Goal: Task Accomplishment & Management: Complete application form

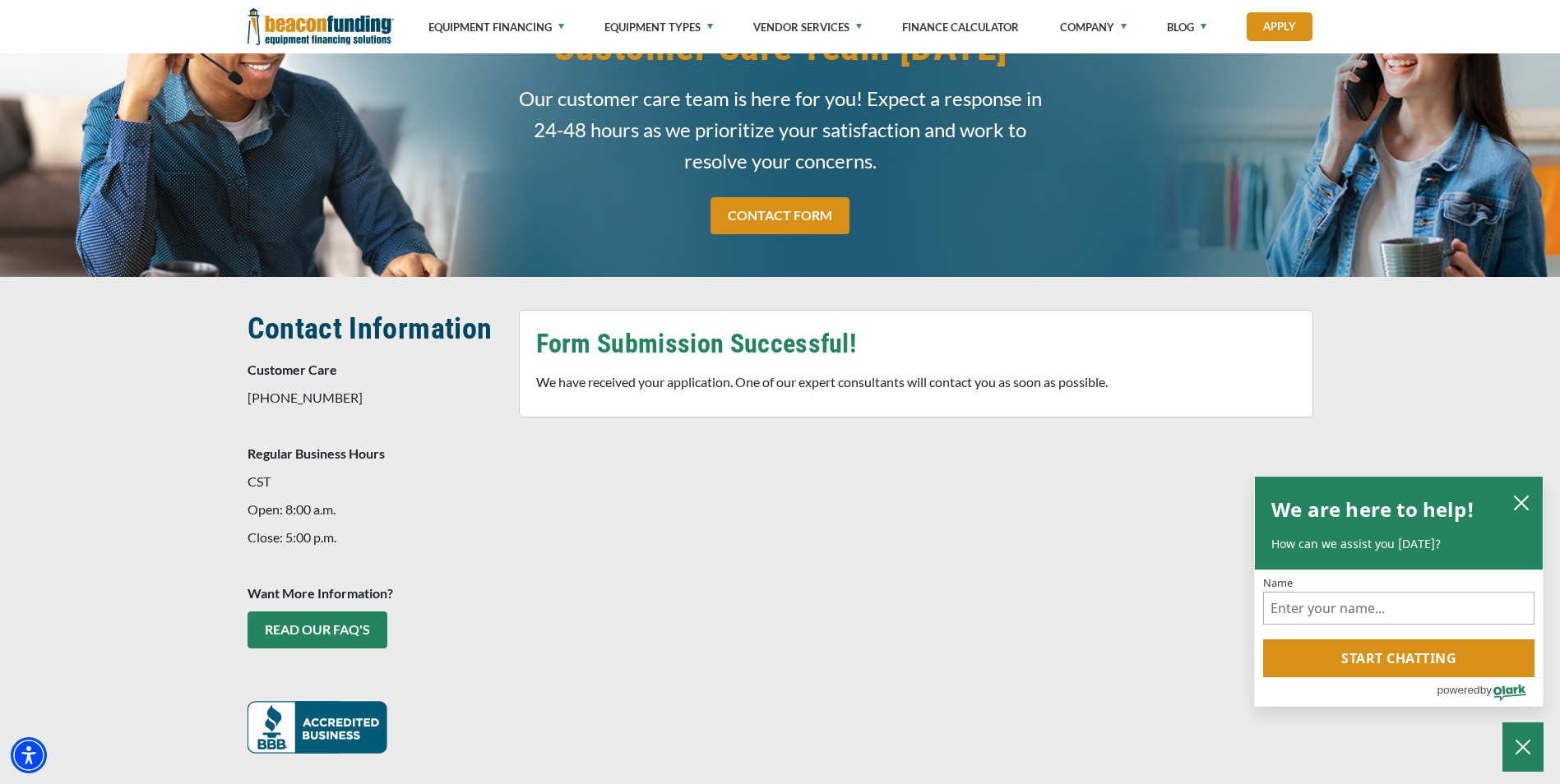
scroll to position [132, 0]
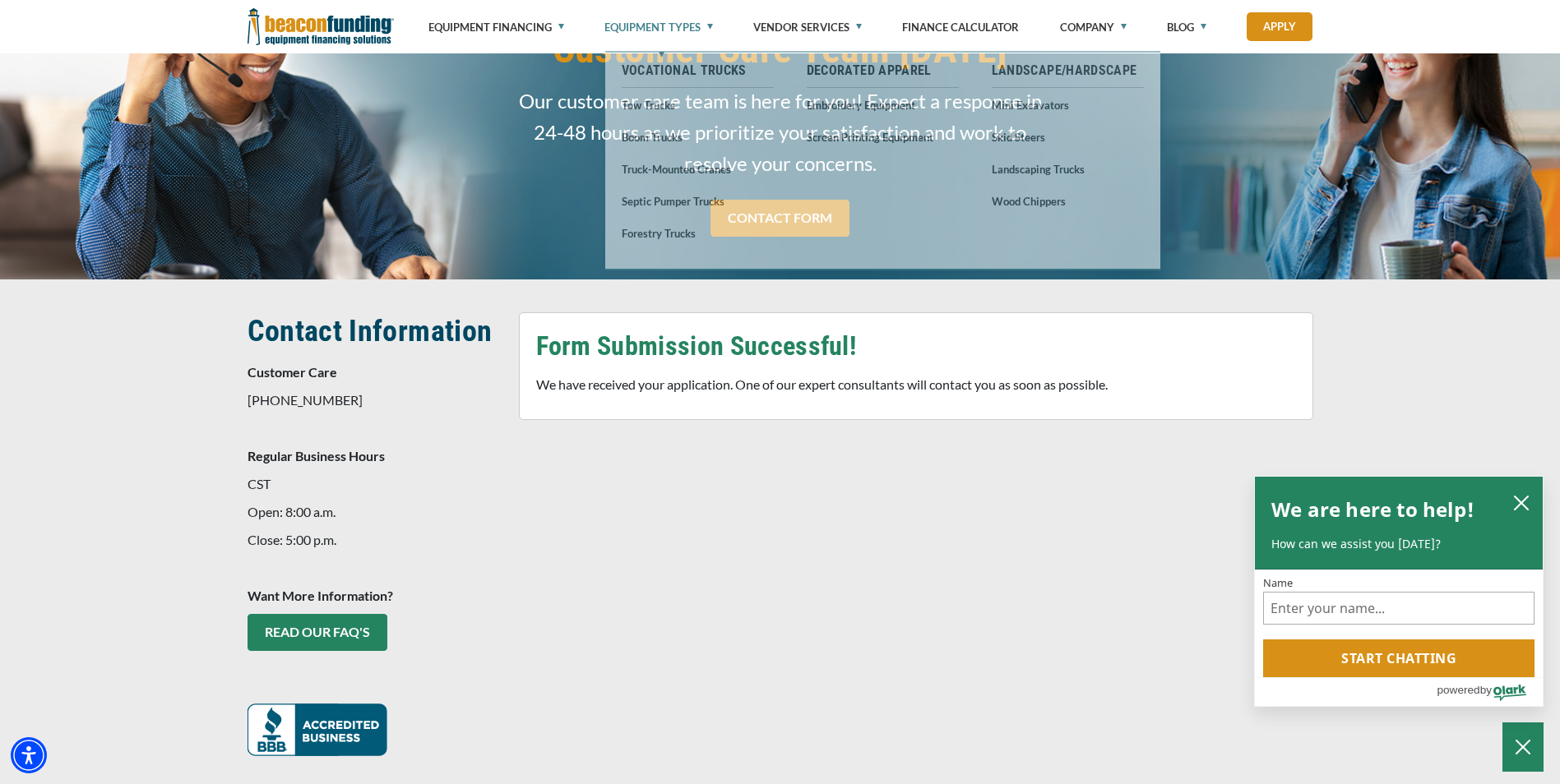
click at [643, 23] on link "Equipment Types" at bounding box center [658, 27] width 108 height 55
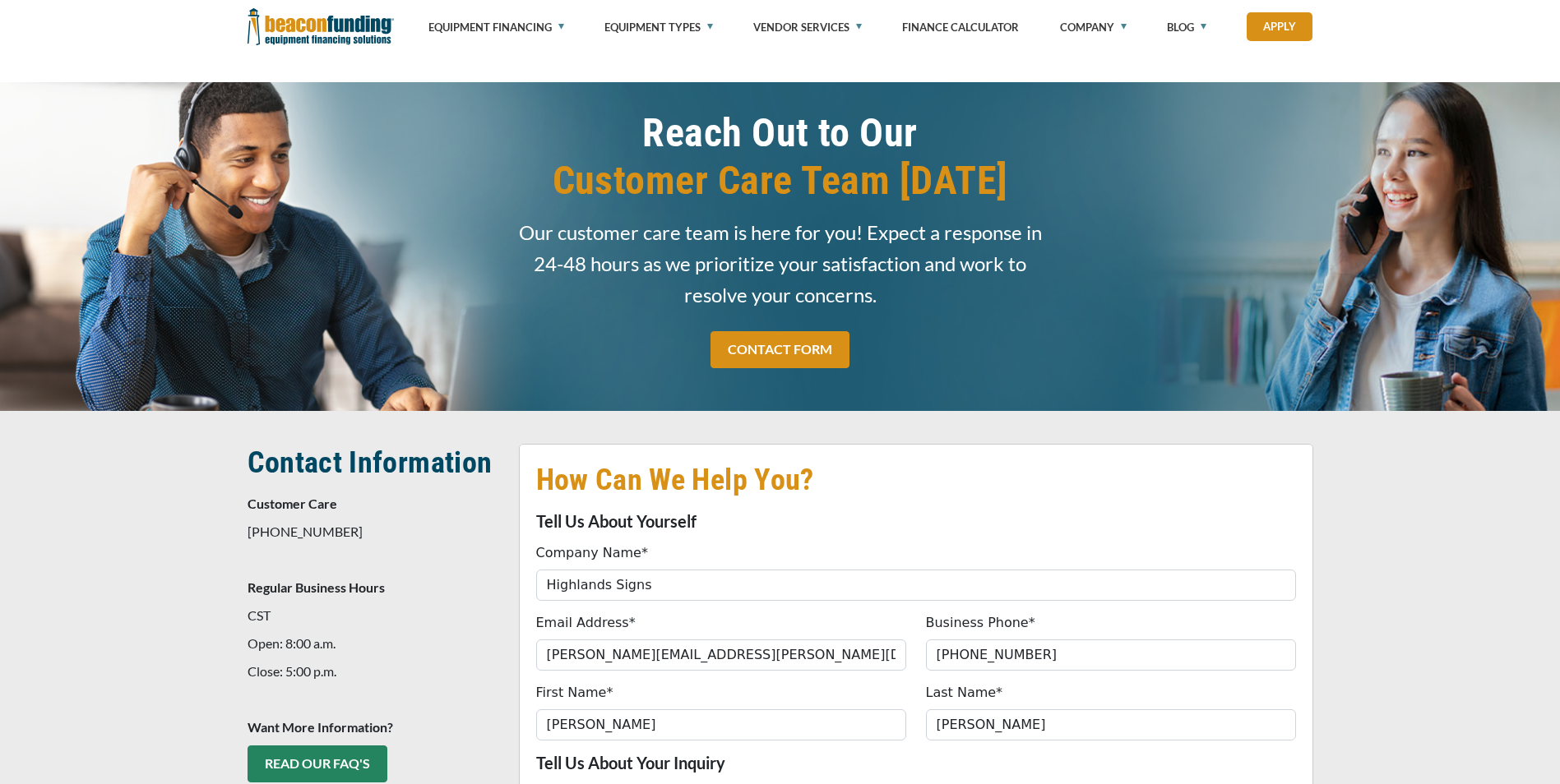
select select "54f8611a-d88b-ef11-ac21-6045bdef9a4b"
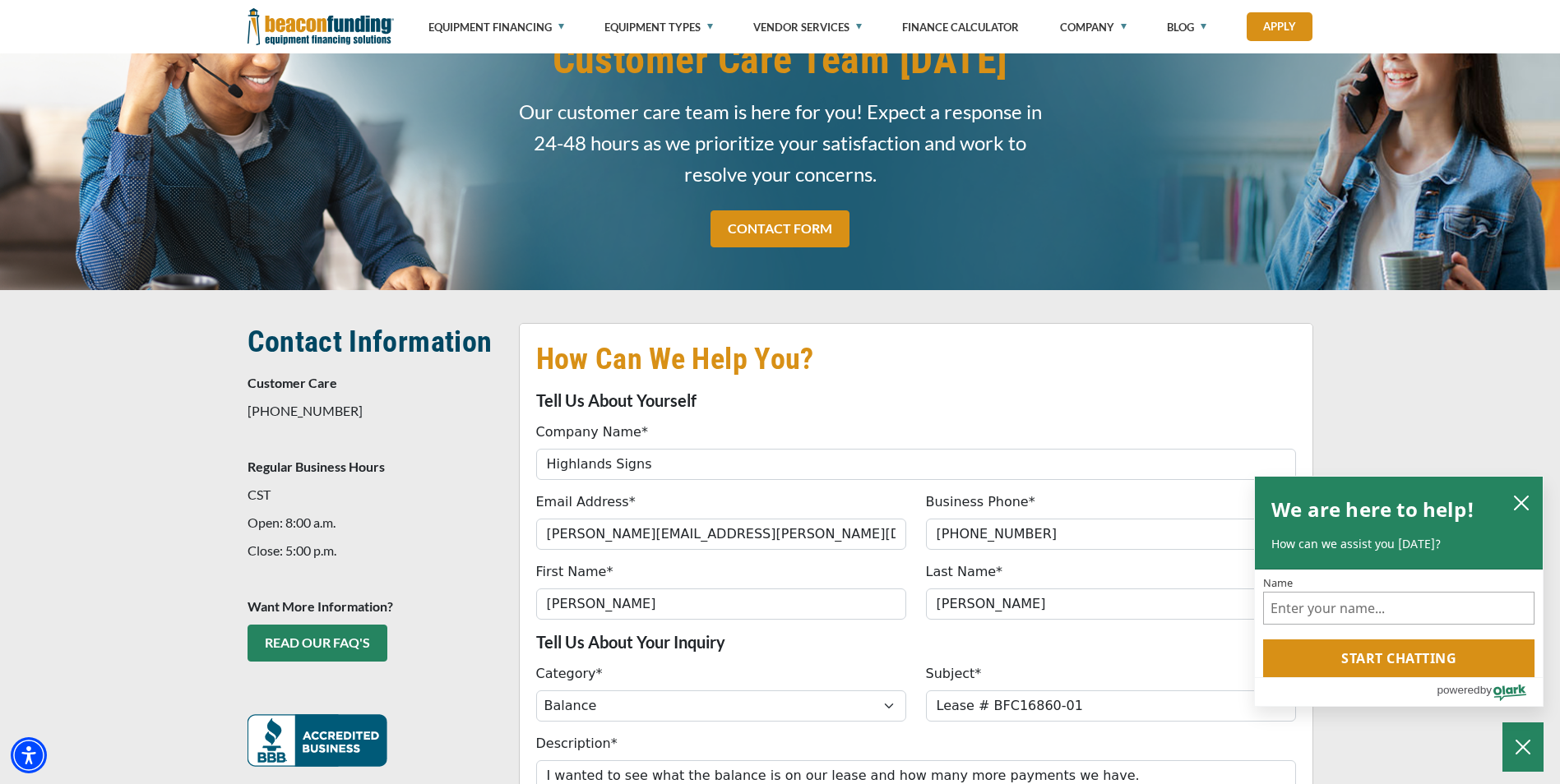
scroll to position [329, 0]
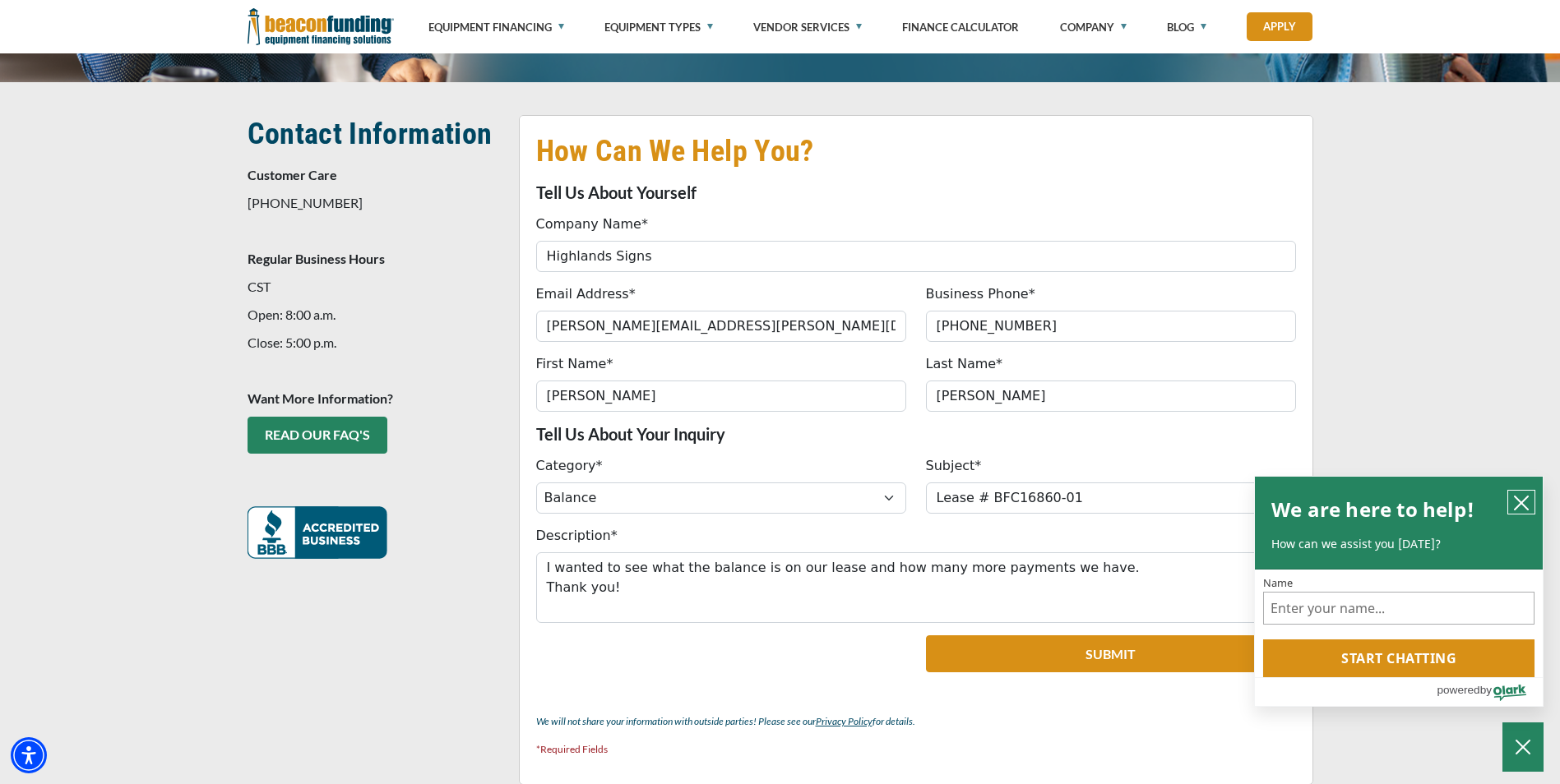
click at [1526, 492] on button "close chatbox" at bounding box center [1521, 501] width 26 height 23
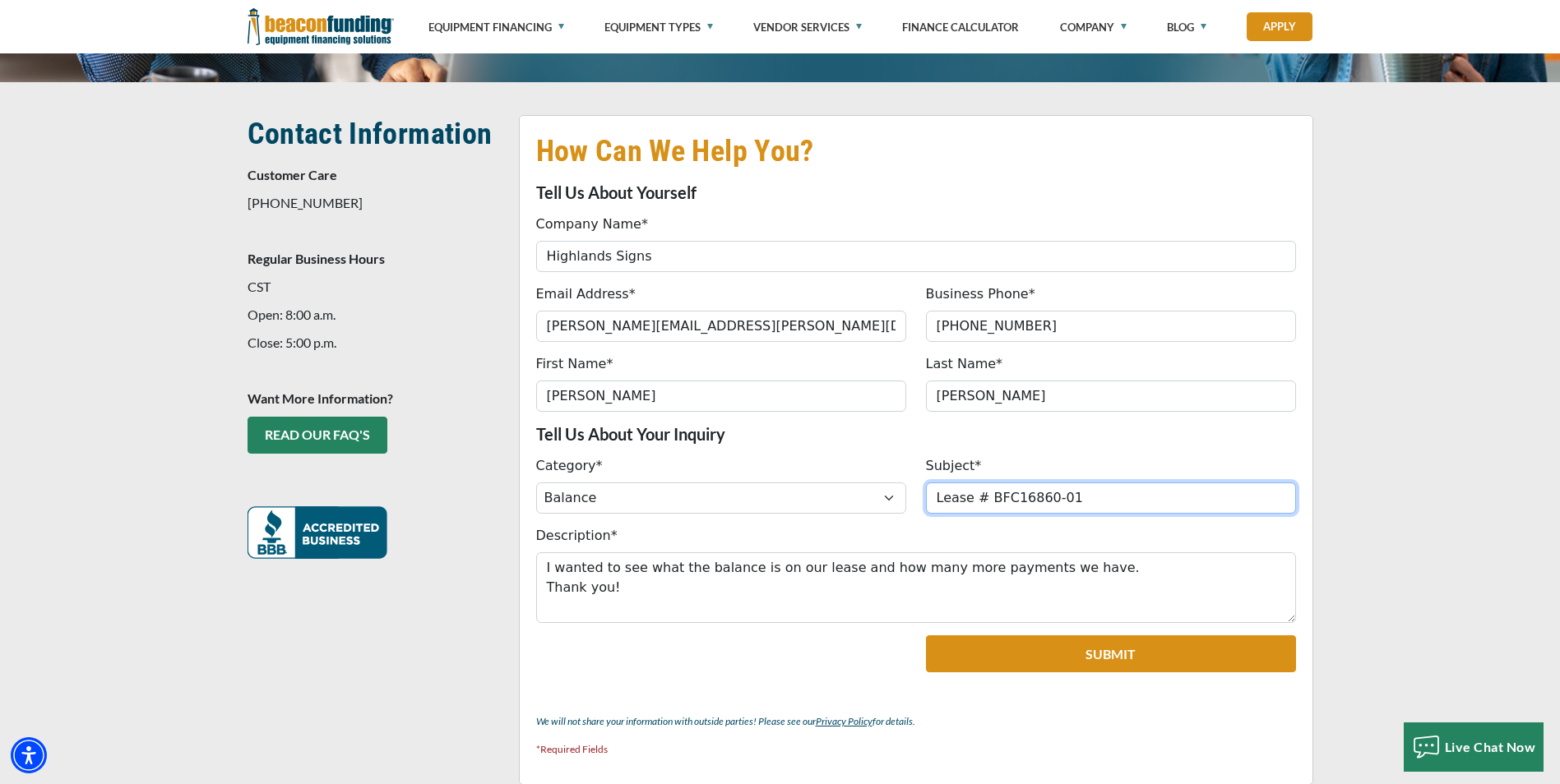
drag, startPoint x: 985, startPoint y: 505, endPoint x: 1058, endPoint y: 503, distance: 73.0
click at [1058, 503] on input "Lease # BFC16860-01" at bounding box center [1110, 498] width 370 height 31
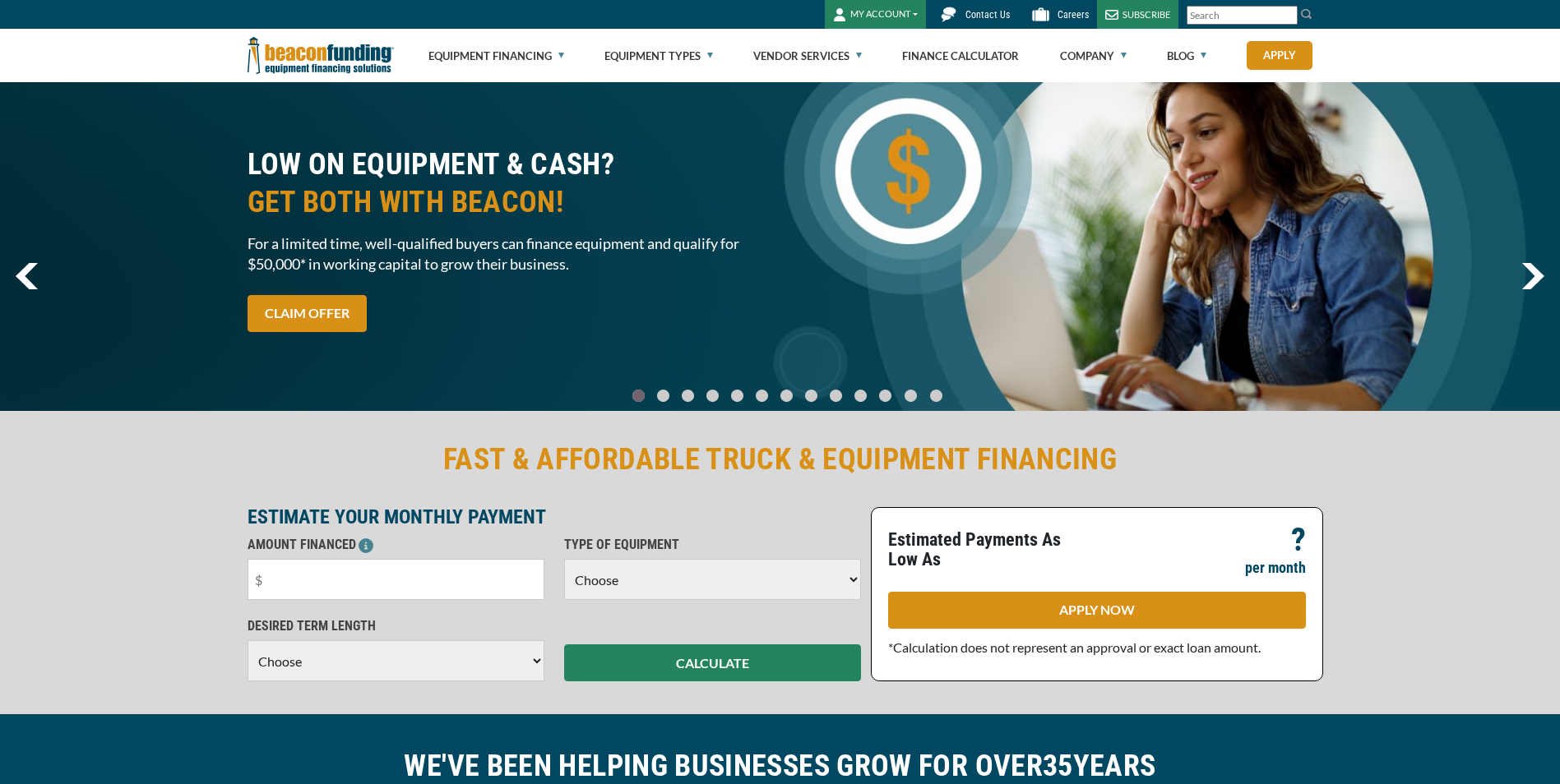
drag, startPoint x: 0, startPoint y: 0, endPoint x: 867, endPoint y: 3, distance: 867.0
click at [867, 3] on button "MY ACCOUNT" at bounding box center [876, 14] width 101 height 29
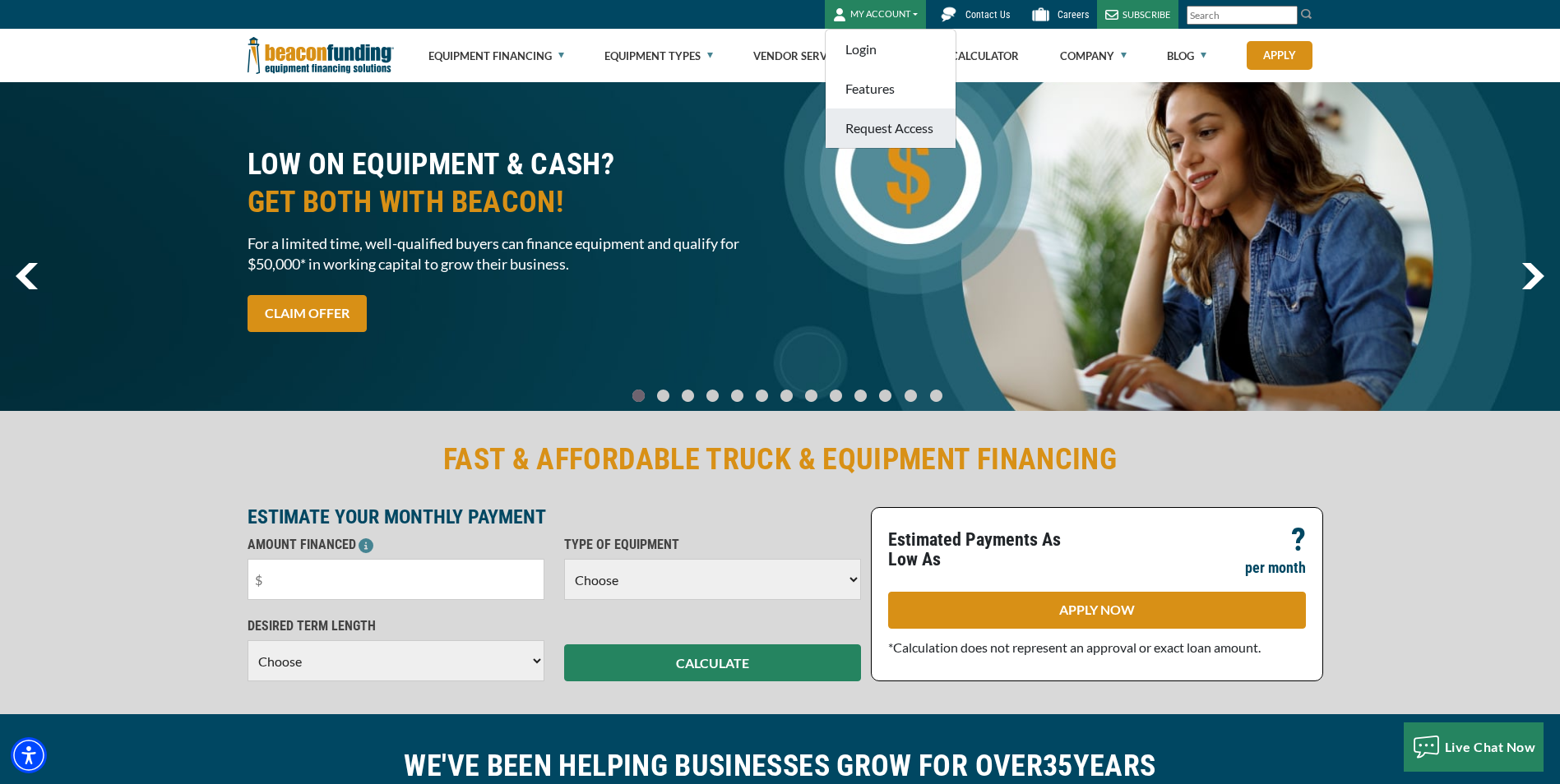
click at [891, 132] on link "Request Access" at bounding box center [890, 127] width 130 height 39
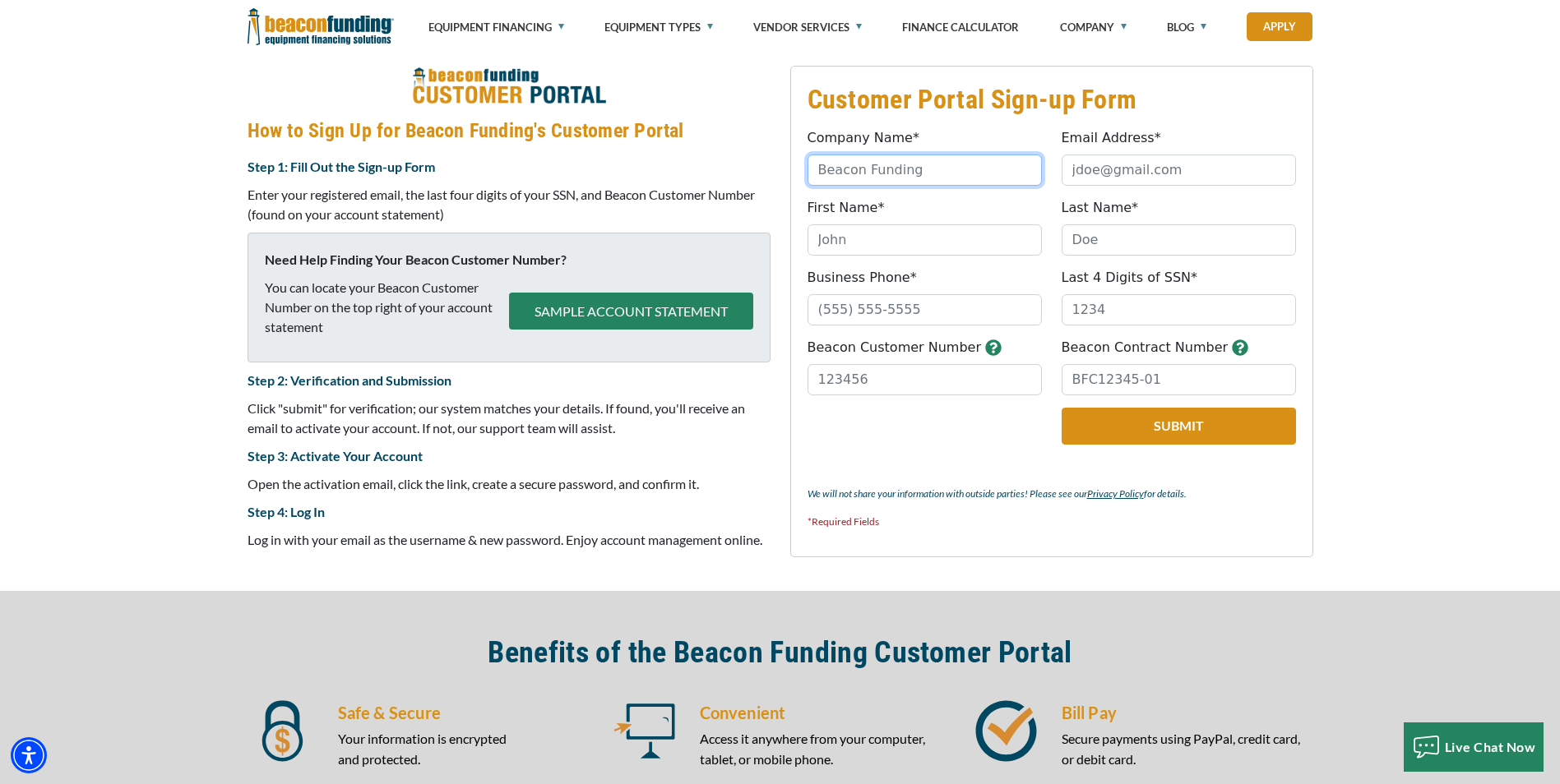
click at [901, 177] on input "Company Name*" at bounding box center [924, 169] width 234 height 31
type input "Highlands Signs"
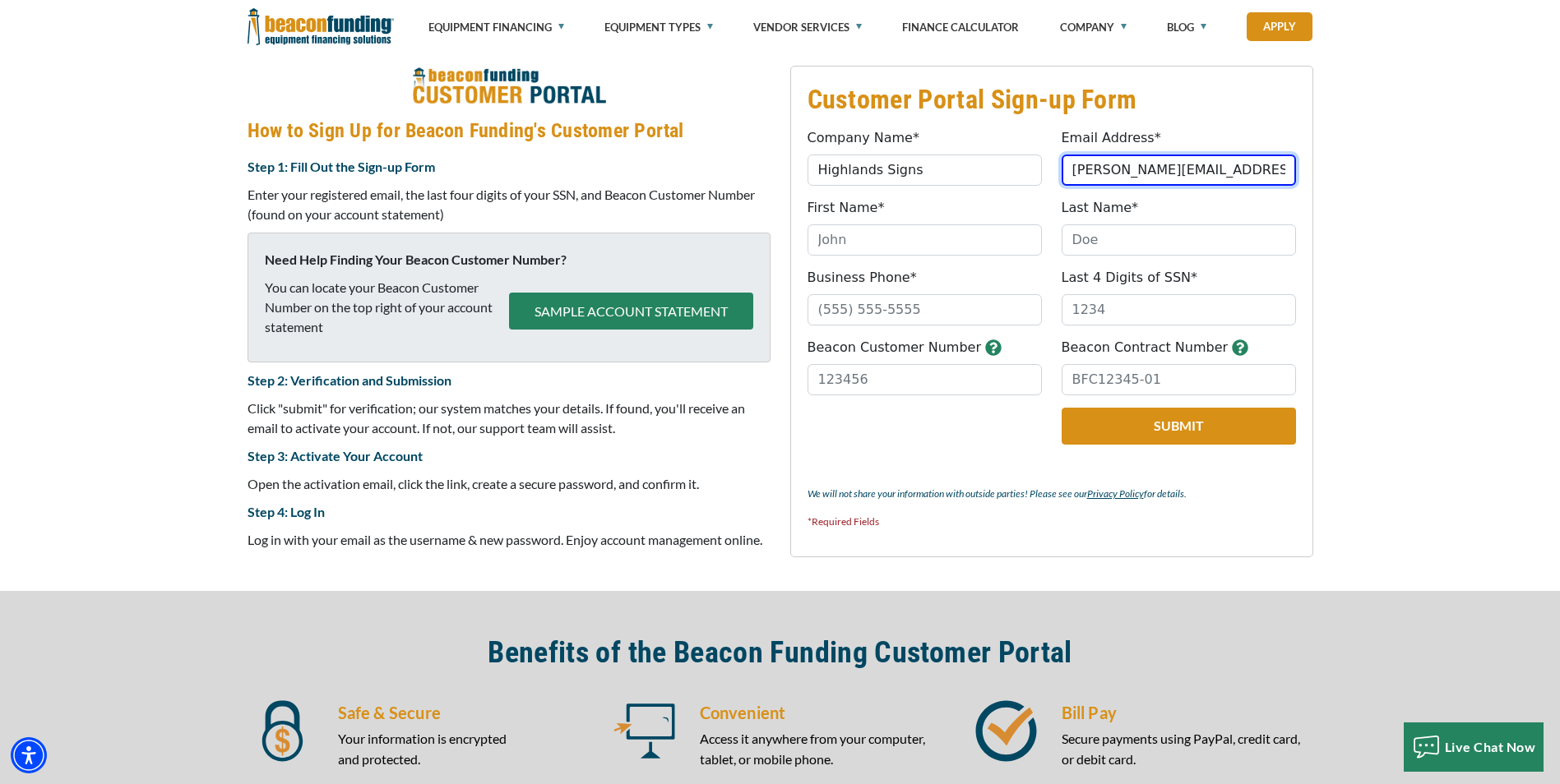
type input "natalie.dixon@yahoo.com"
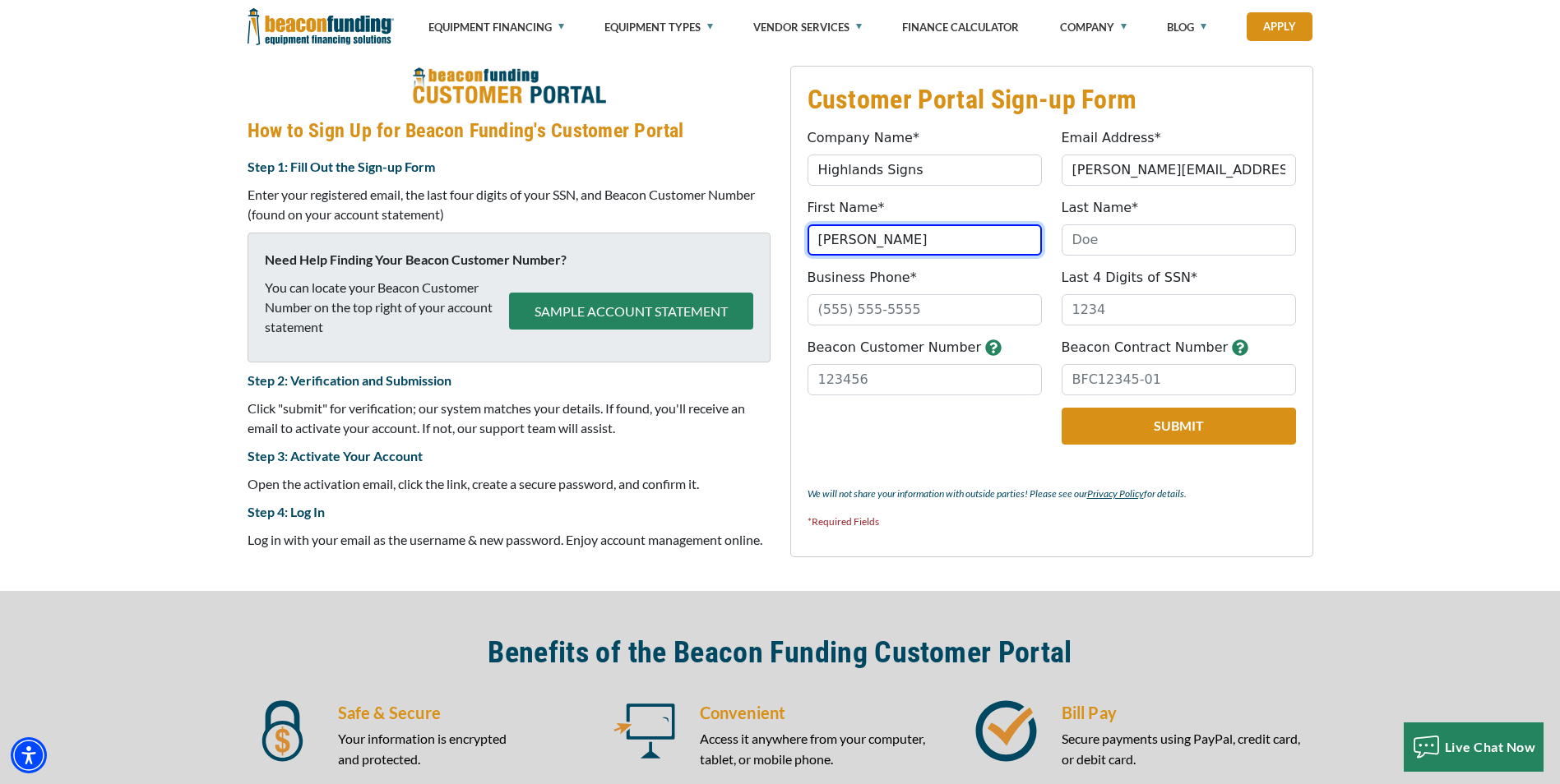
type input "Natalie"
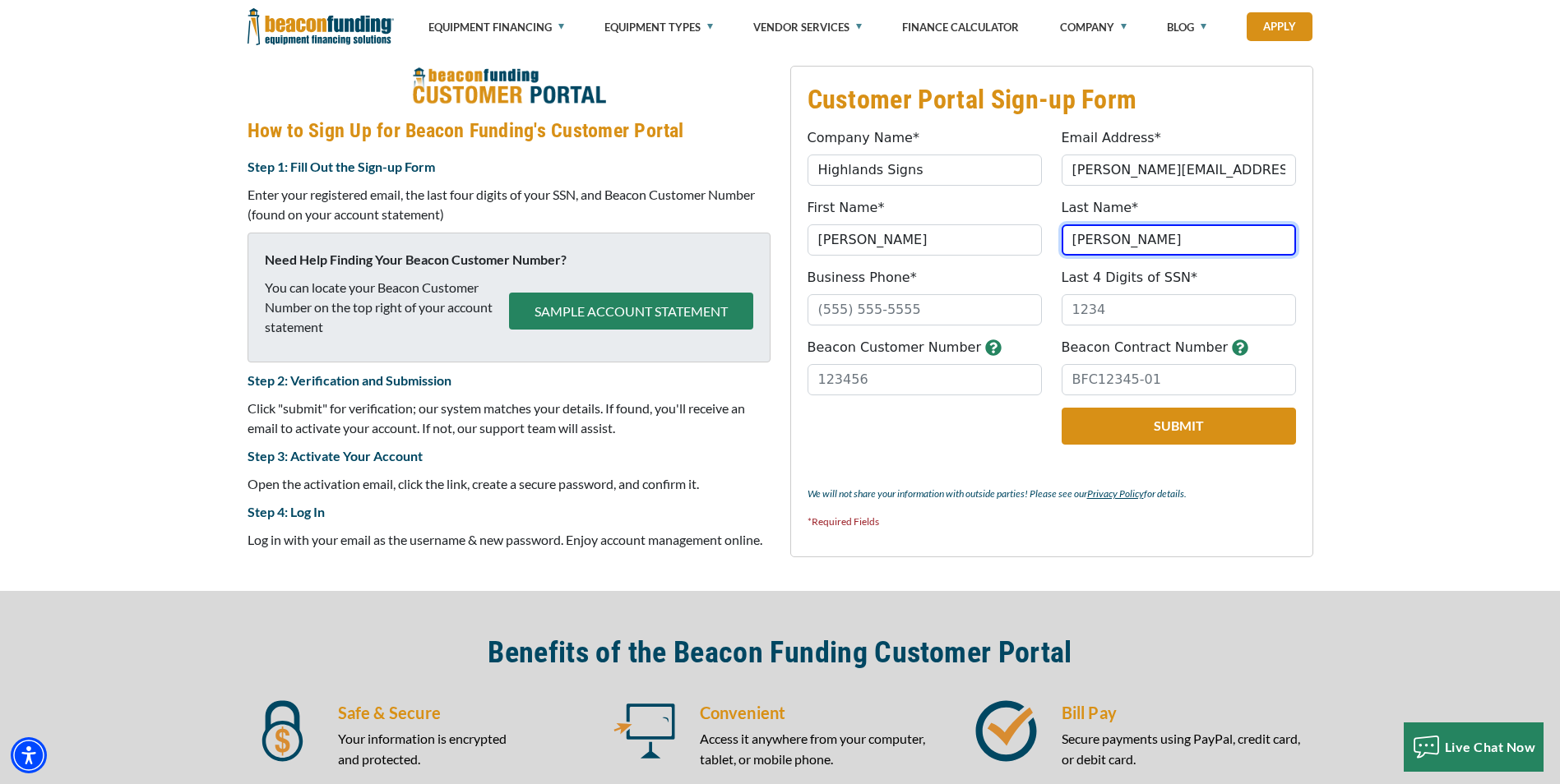
type input "Dixon"
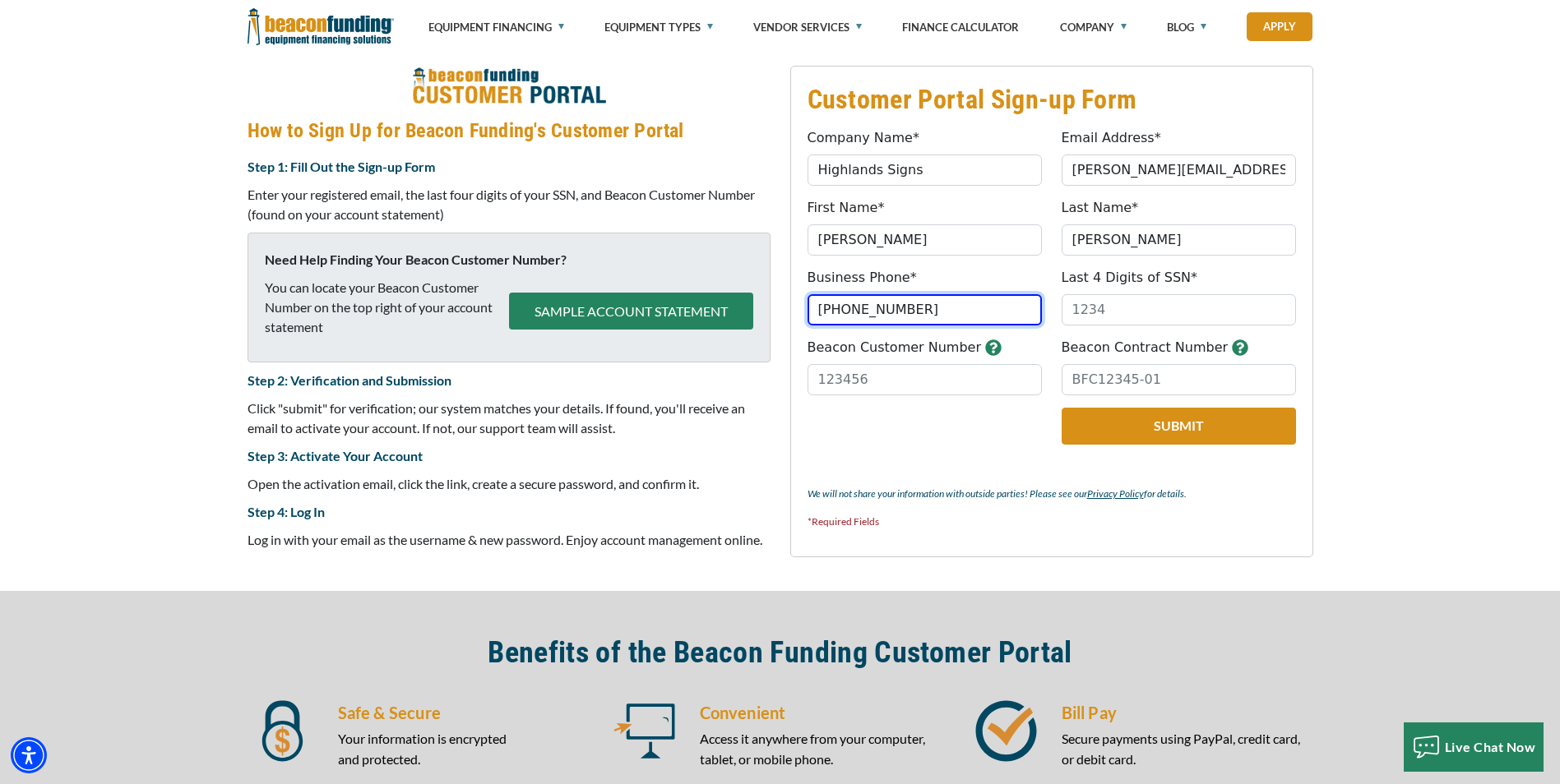
type input "(276) 608-2272"
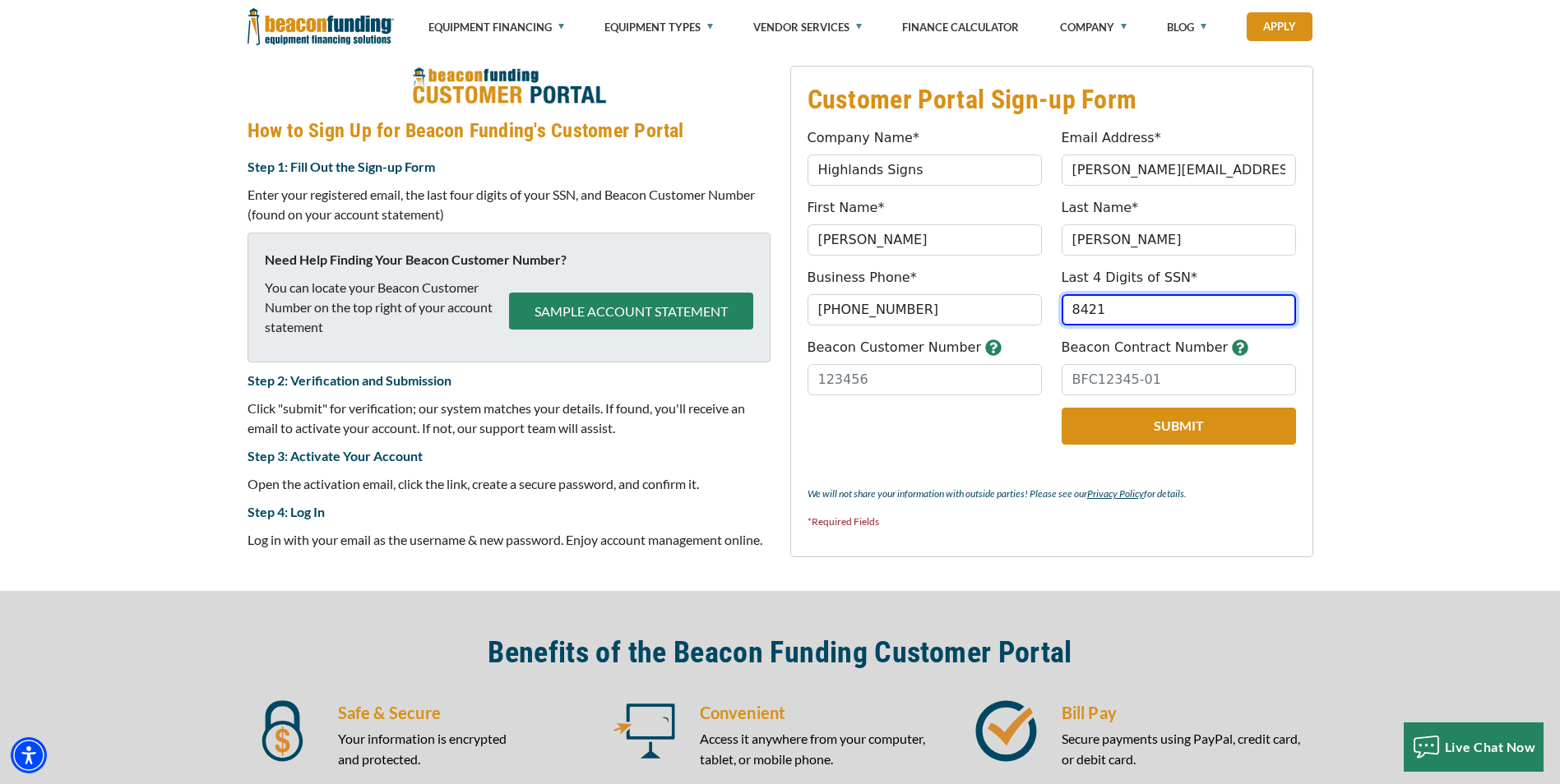
type input "8421"
click at [985, 354] on icon "button" at bounding box center [994, 348] width 17 height 17
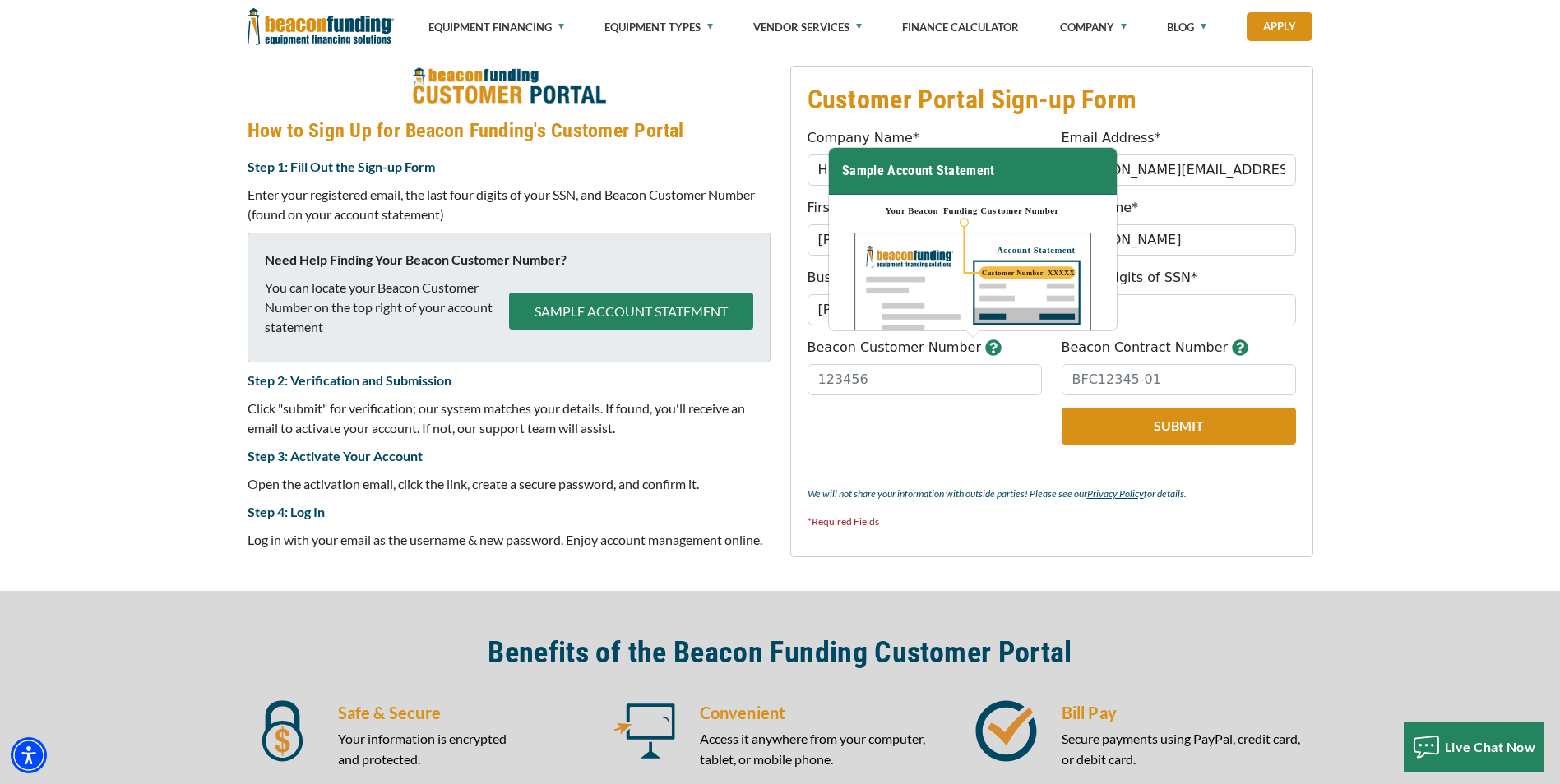
click at [985, 354] on icon "button" at bounding box center [994, 348] width 17 height 17
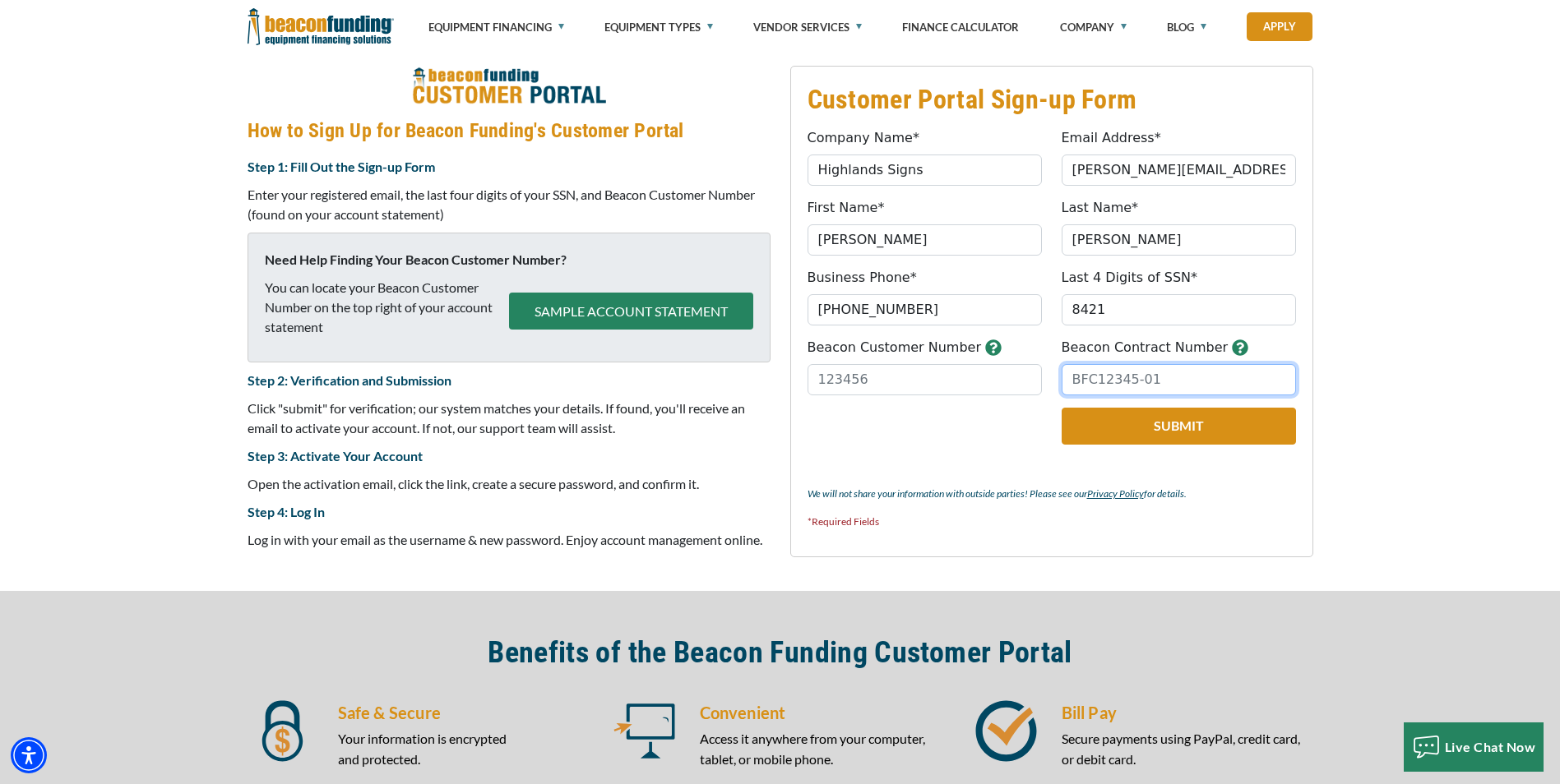
click at [1115, 374] on input "Beacon Contract Number" at bounding box center [1178, 379] width 234 height 31
paste input "BFC16860-01"
type input "BFC16860-01"
click at [1144, 435] on button "Submit" at bounding box center [1178, 426] width 234 height 37
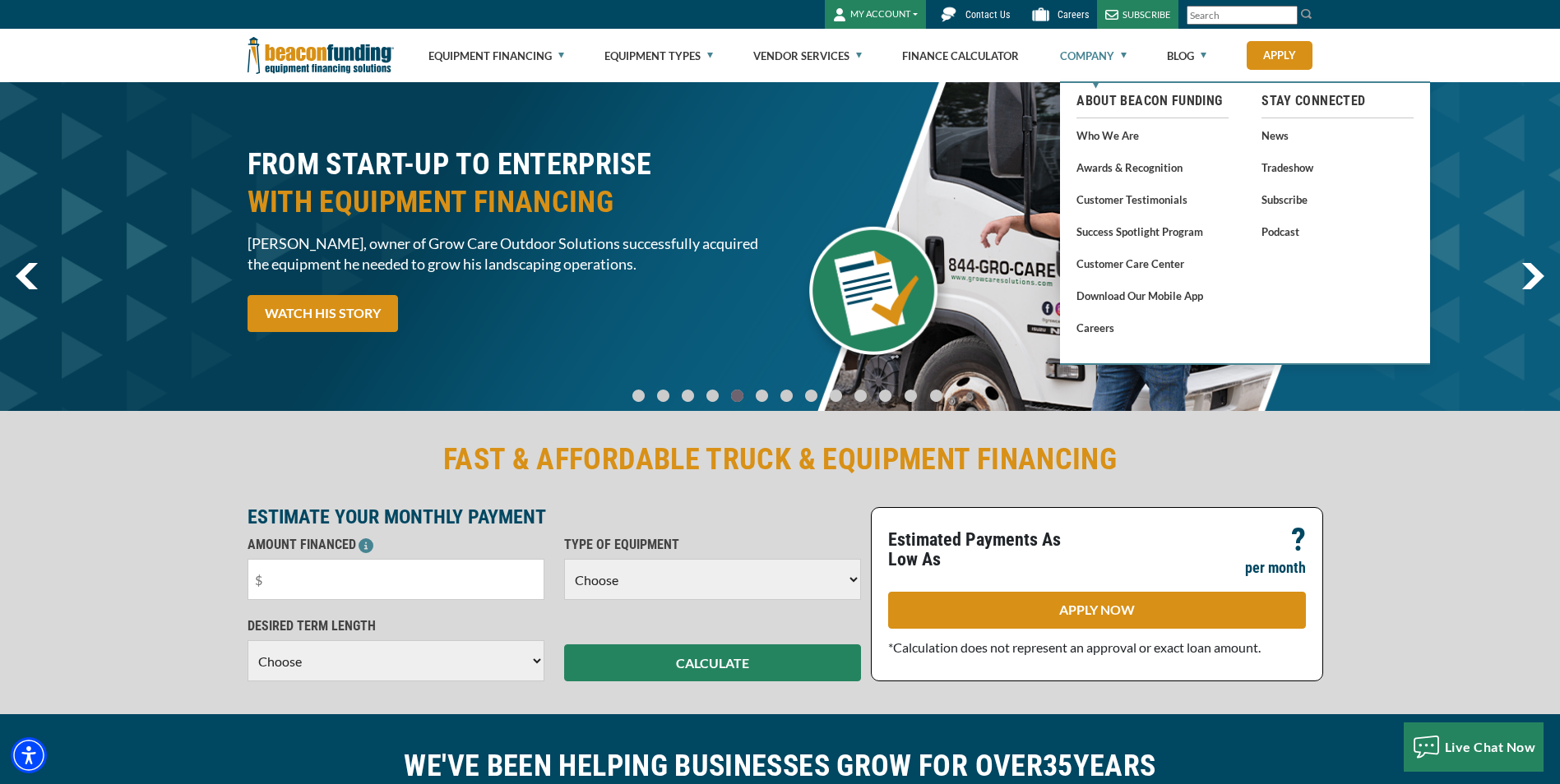
click at [1089, 43] on link "Company" at bounding box center [1093, 55] width 66 height 53
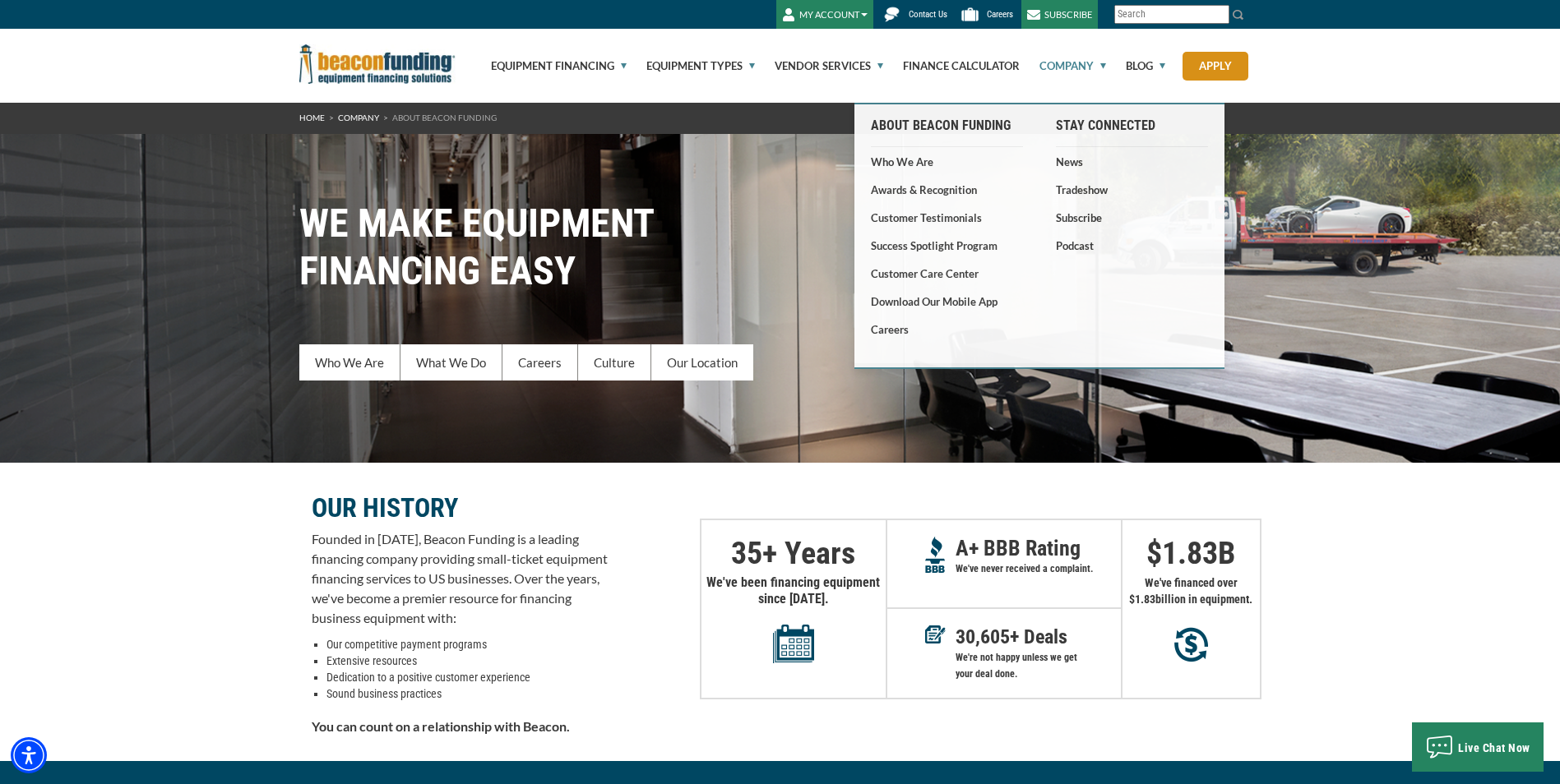
click at [930, 9] on span "Contact Us" at bounding box center [928, 14] width 39 height 11
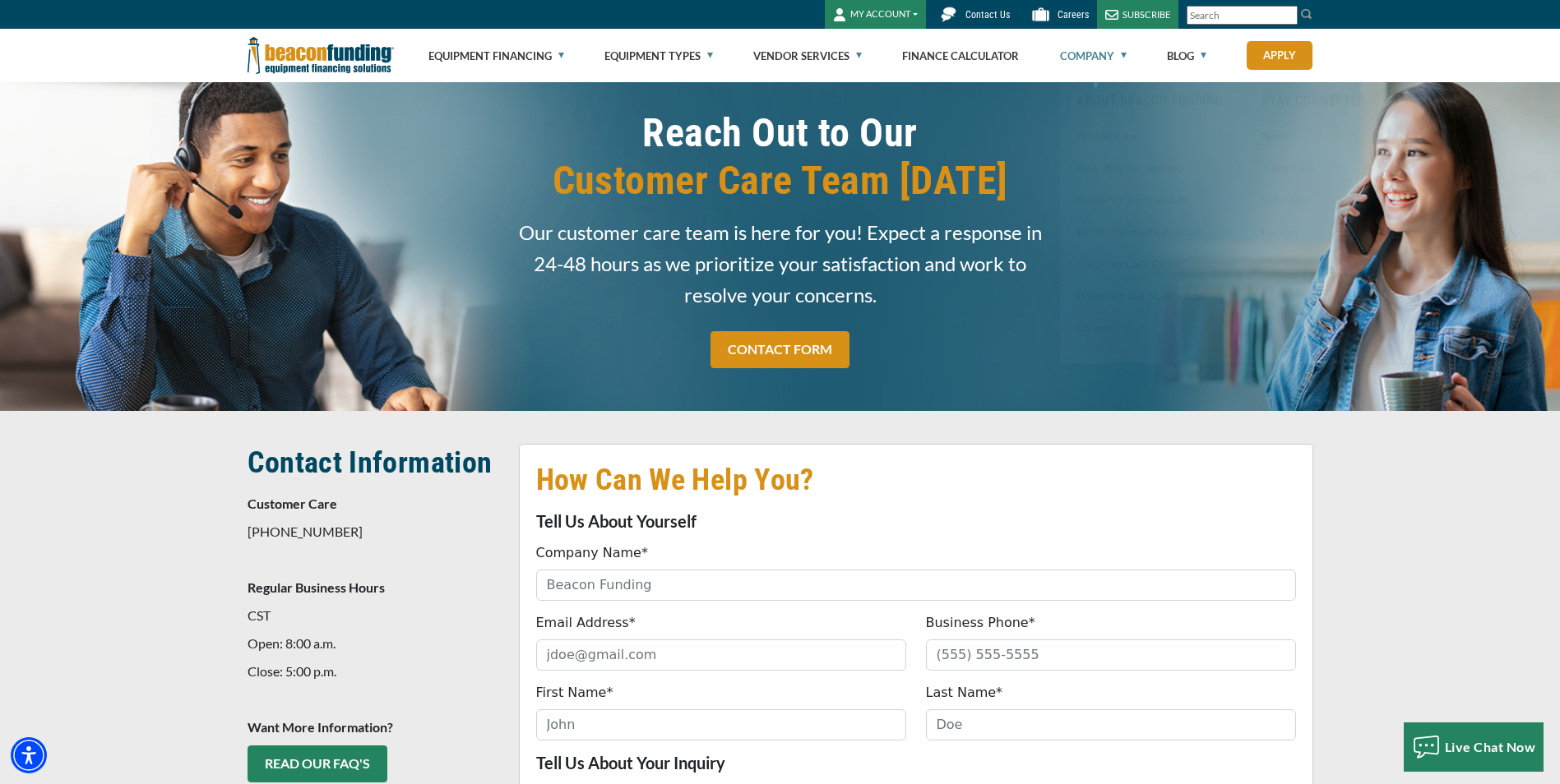
click at [1079, 43] on link "Company" at bounding box center [1093, 55] width 66 height 53
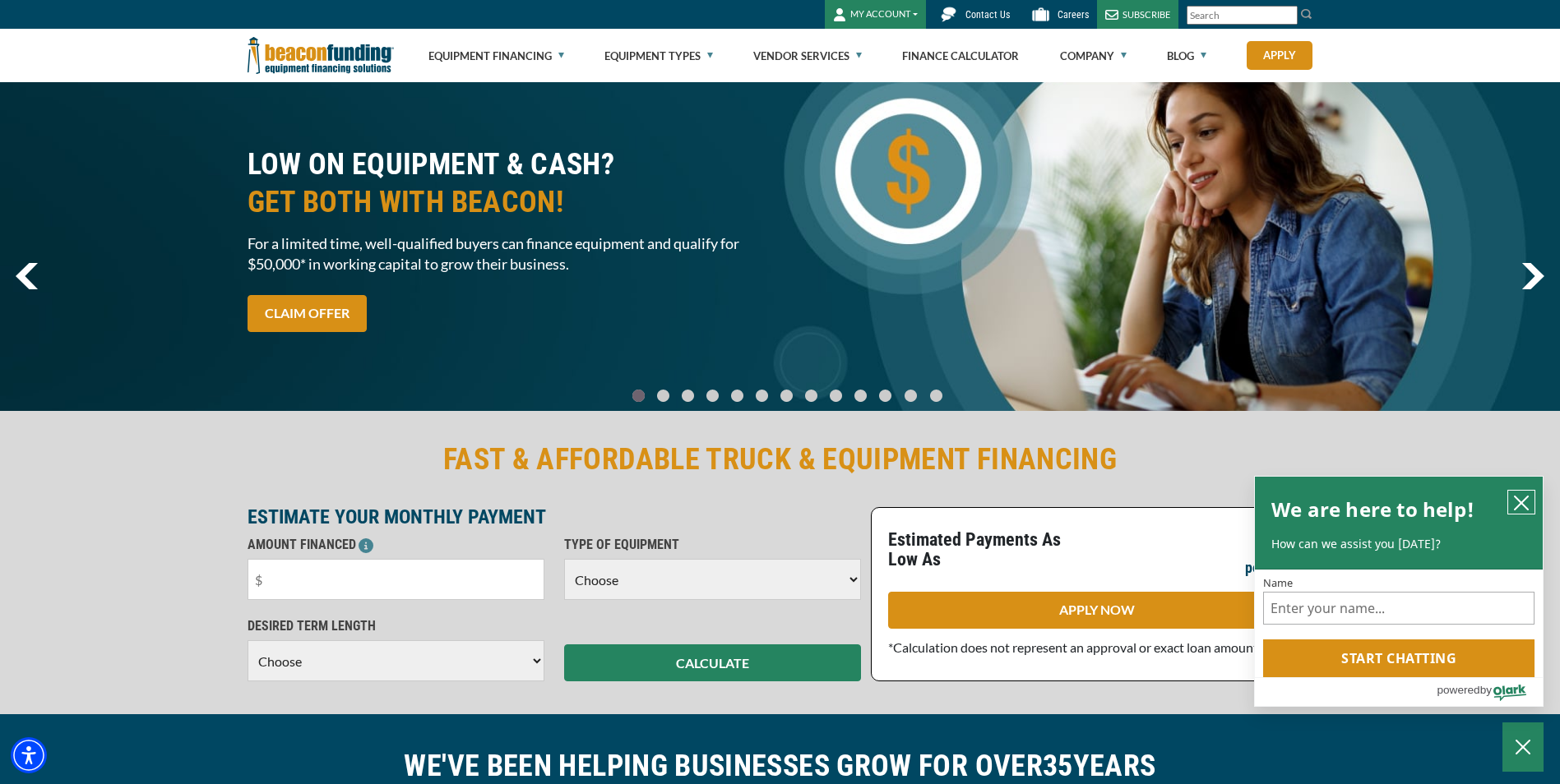
click at [1521, 503] on icon "close chatbox" at bounding box center [1521, 503] width 17 height 17
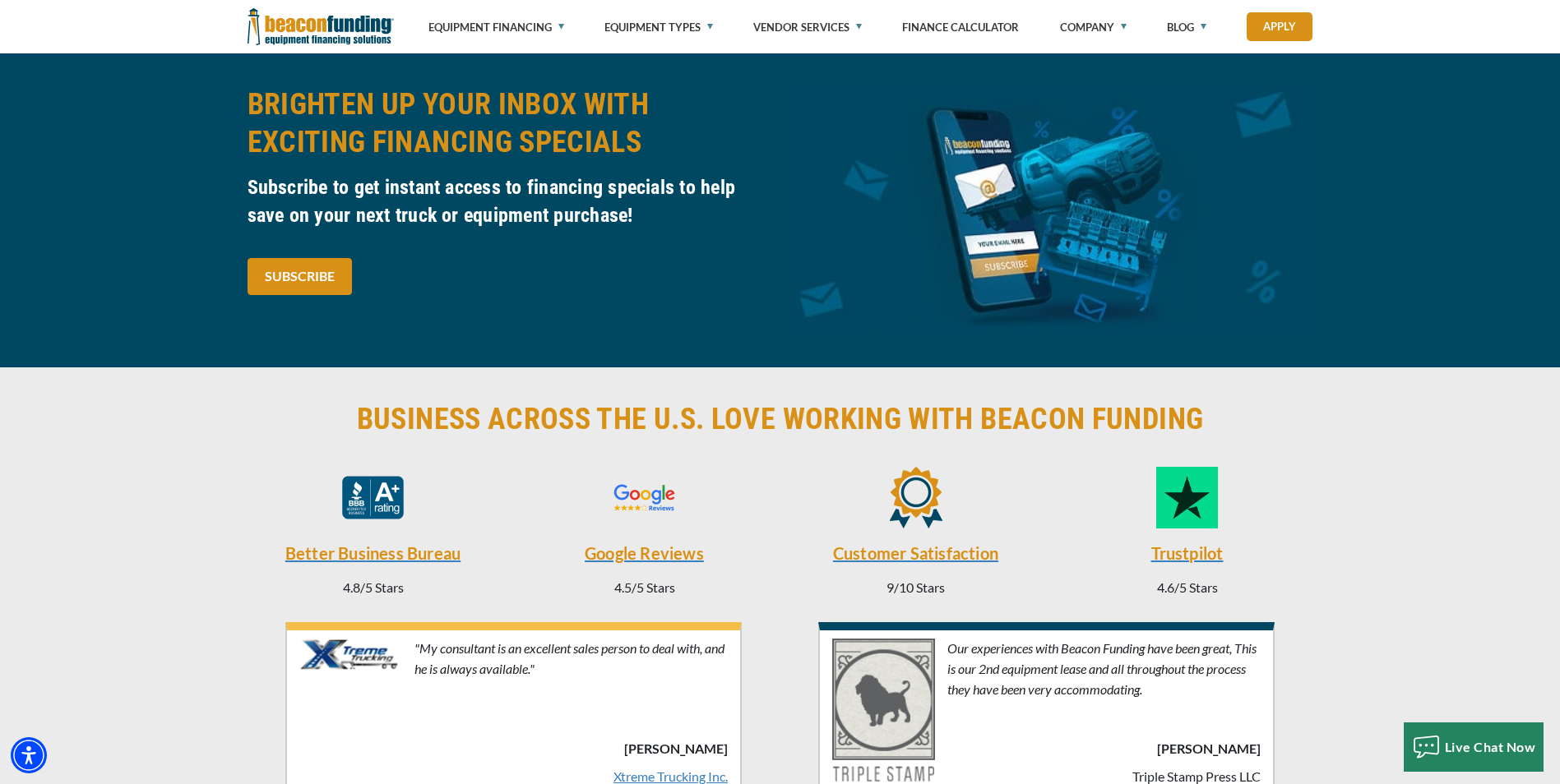
scroll to position [3535, 0]
